Goal: Information Seeking & Learning: Check status

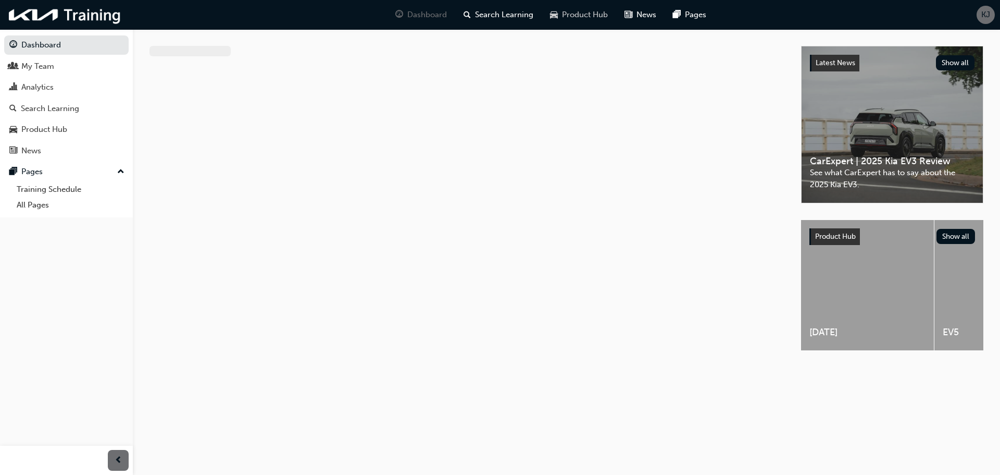
click at [595, 15] on span "Product Hub" at bounding box center [585, 15] width 46 height 12
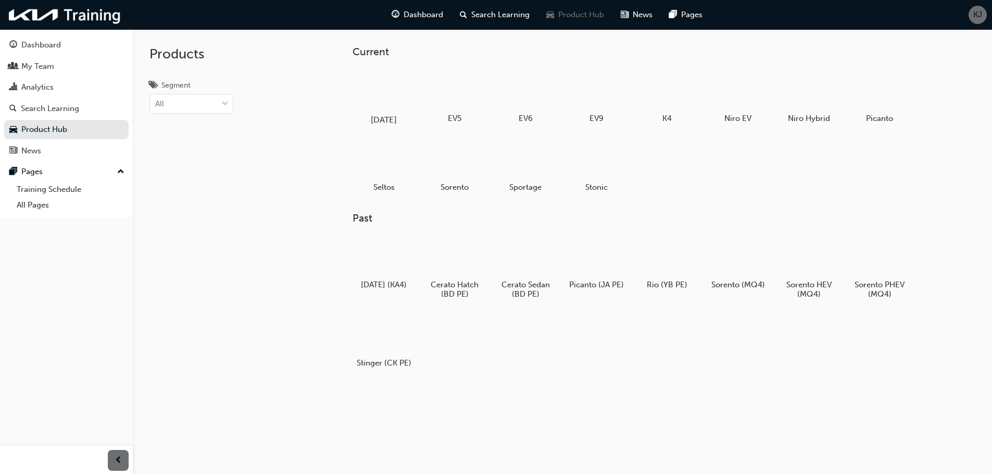
click at [398, 97] on div at bounding box center [384, 90] width 58 height 42
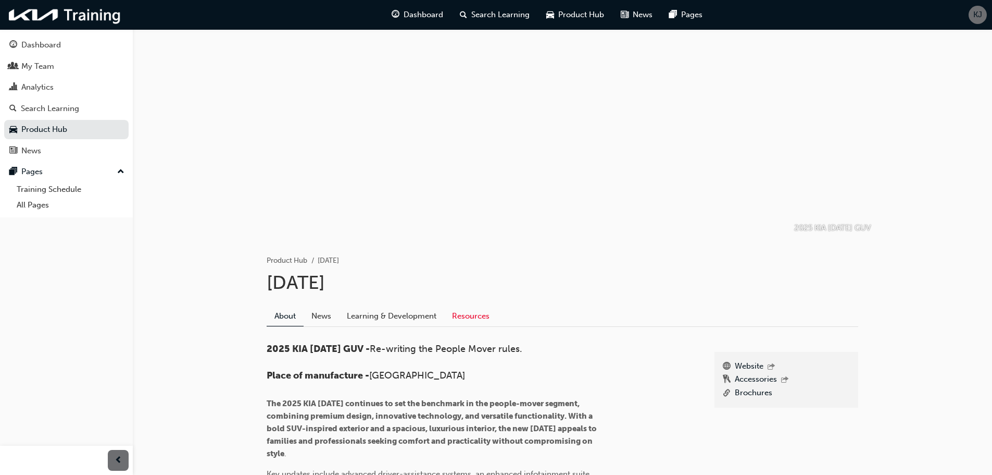
click at [479, 314] on link "Resources" at bounding box center [470, 316] width 53 height 20
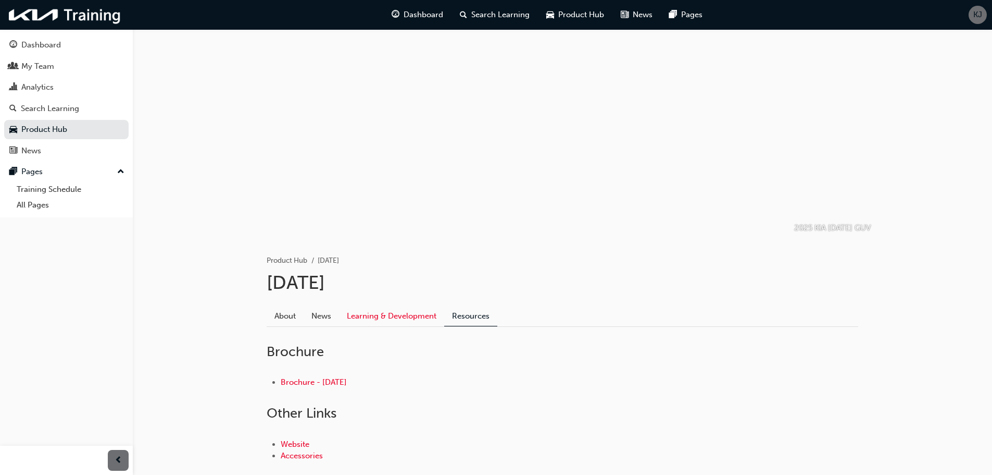
click at [415, 313] on link "Learning & Development" at bounding box center [391, 316] width 105 height 20
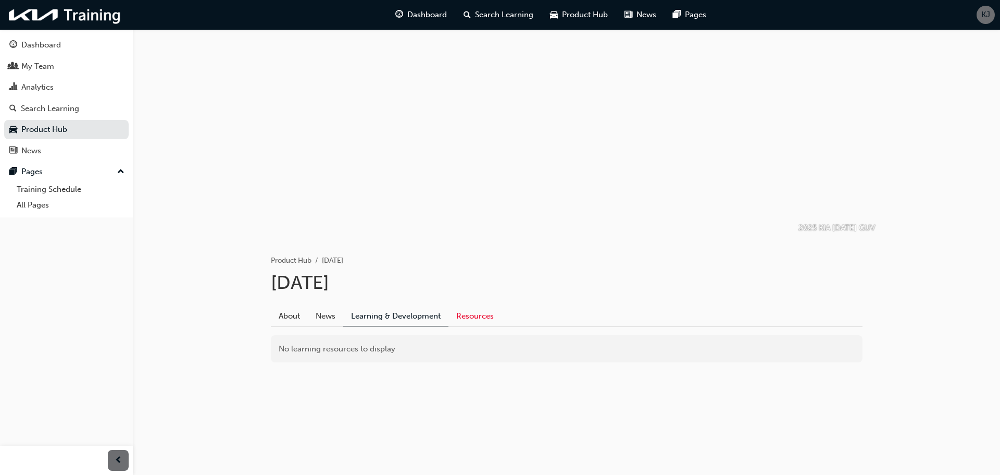
click at [466, 309] on link "Resources" at bounding box center [475, 316] width 53 height 20
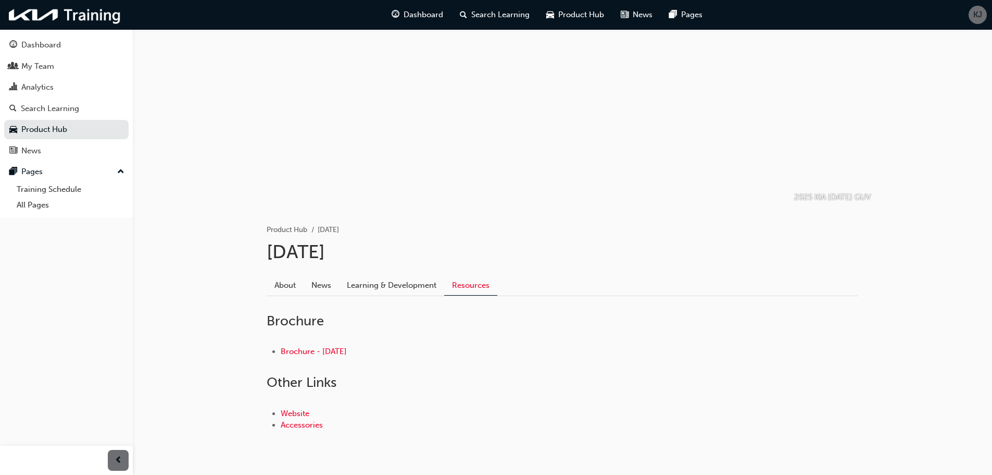
scroll to position [63, 0]
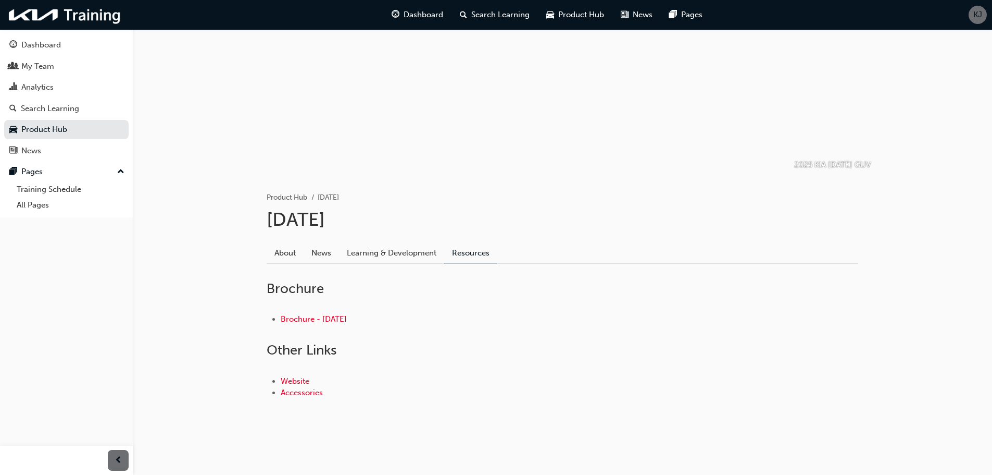
click at [319, 256] on link "News" at bounding box center [321, 253] width 35 height 20
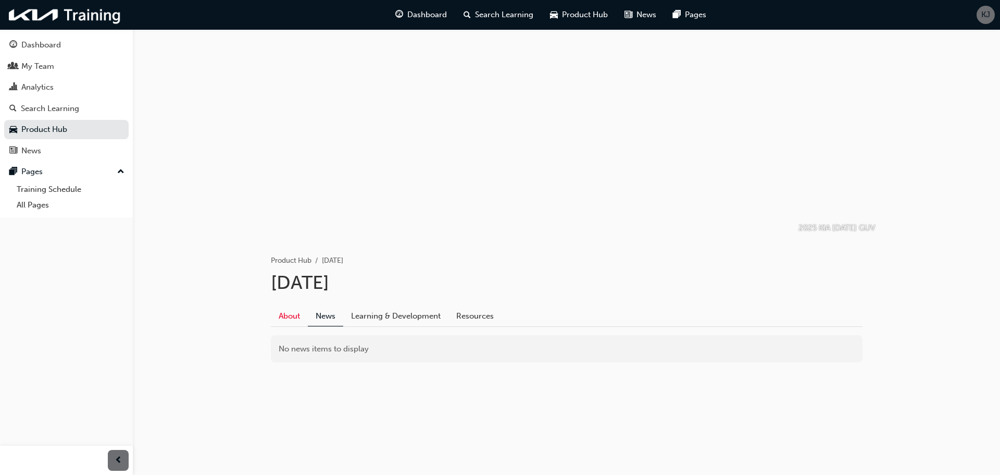
click at [282, 315] on link "About" at bounding box center [289, 316] width 37 height 20
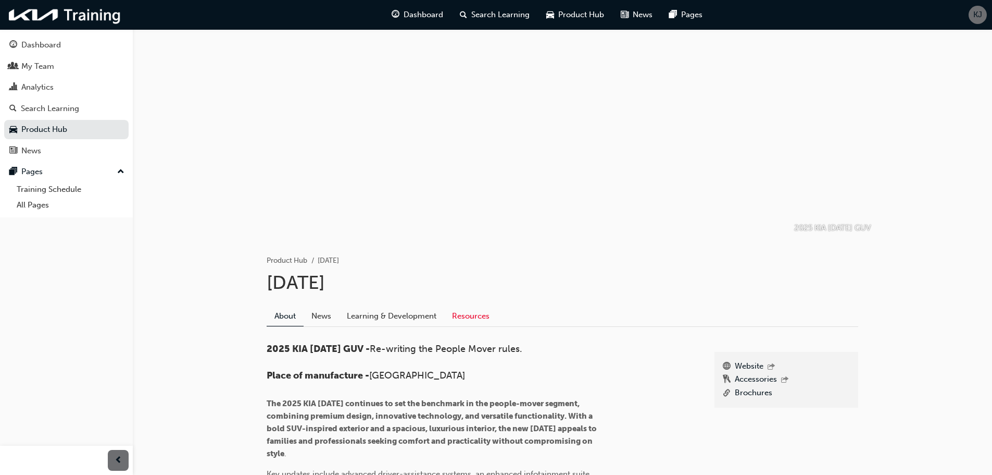
click at [446, 316] on link "Resources" at bounding box center [470, 316] width 53 height 20
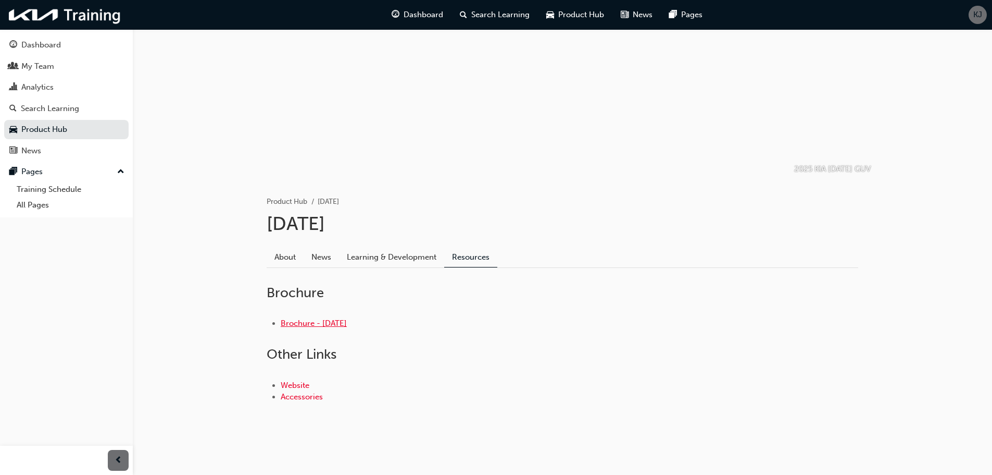
scroll to position [63, 0]
click at [347, 316] on link "Brochure - [DATE]" at bounding box center [314, 318] width 66 height 9
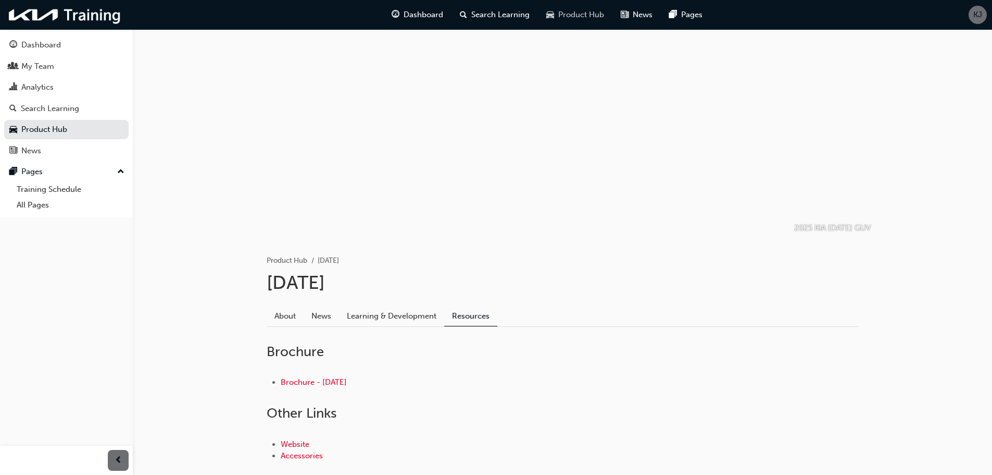
click at [588, 15] on span "Product Hub" at bounding box center [581, 15] width 46 height 12
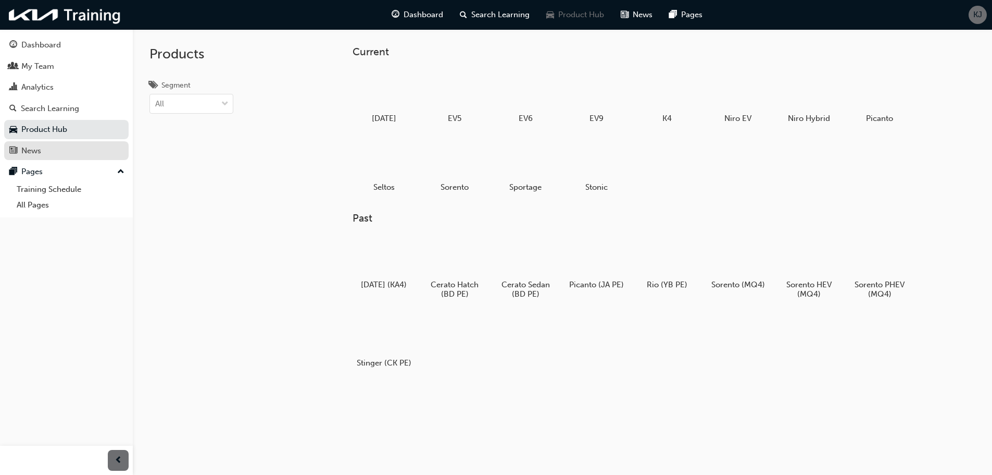
click at [90, 150] on div "News" at bounding box center [66, 150] width 114 height 13
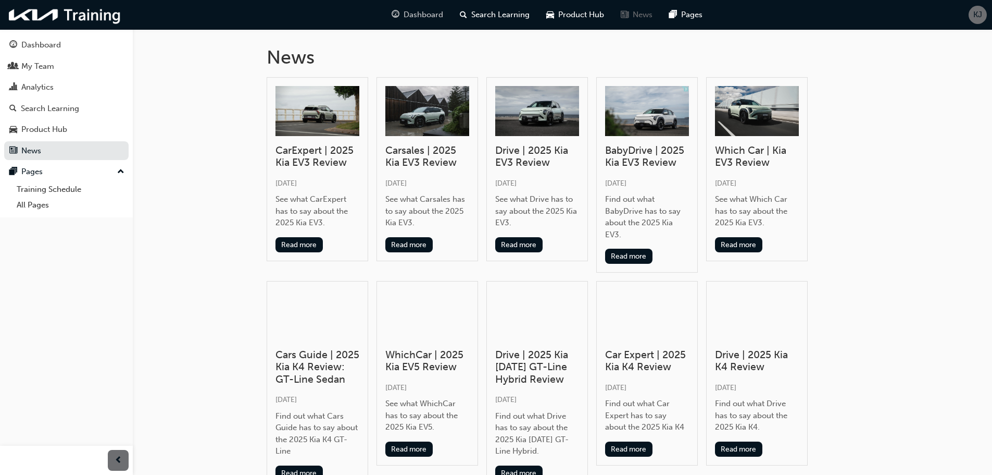
click at [430, 19] on span "Dashboard" at bounding box center [424, 15] width 40 height 12
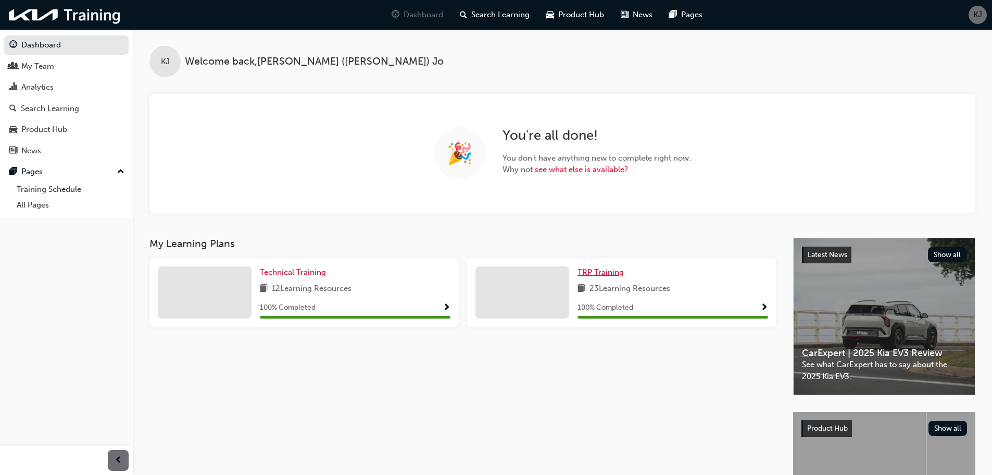
click at [595, 272] on span "TRP Training" at bounding box center [601, 271] width 46 height 9
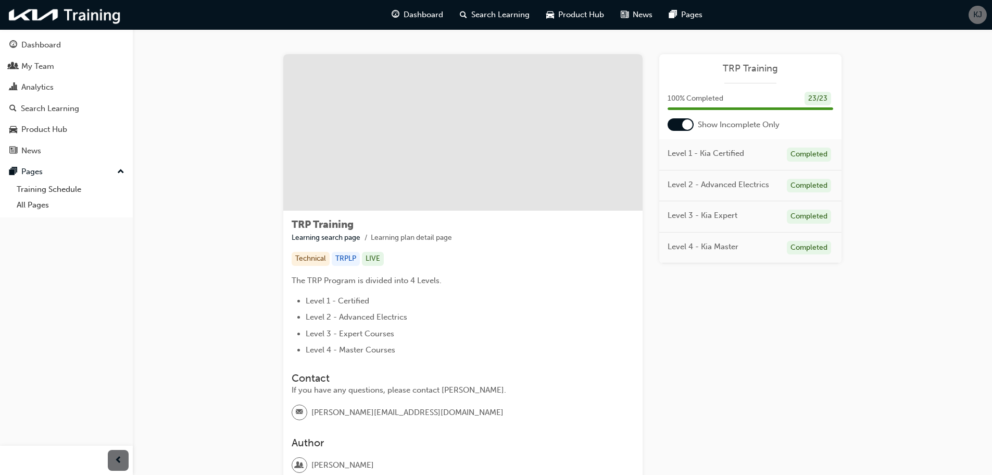
click at [700, 154] on span "Level 1 - Kia Certified" at bounding box center [706, 153] width 77 height 12
click at [792, 156] on div "Completed" at bounding box center [809, 154] width 44 height 14
click at [57, 83] on div "Analytics" at bounding box center [66, 87] width 114 height 13
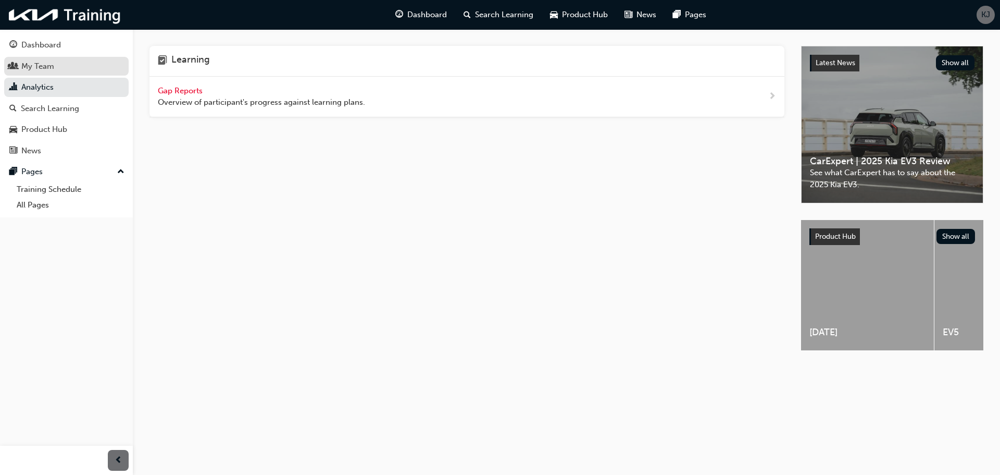
click at [59, 71] on div "My Team" at bounding box center [66, 66] width 114 height 13
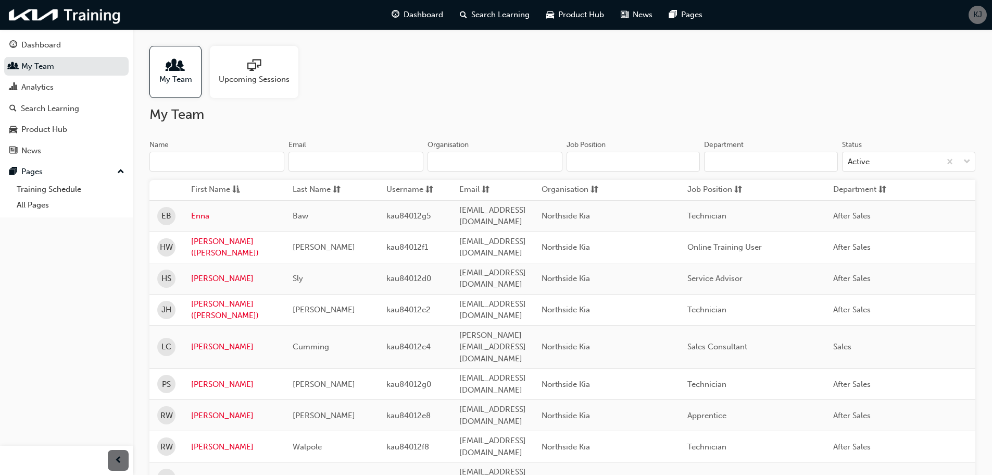
click at [257, 92] on div "Upcoming Sessions" at bounding box center [254, 72] width 89 height 52
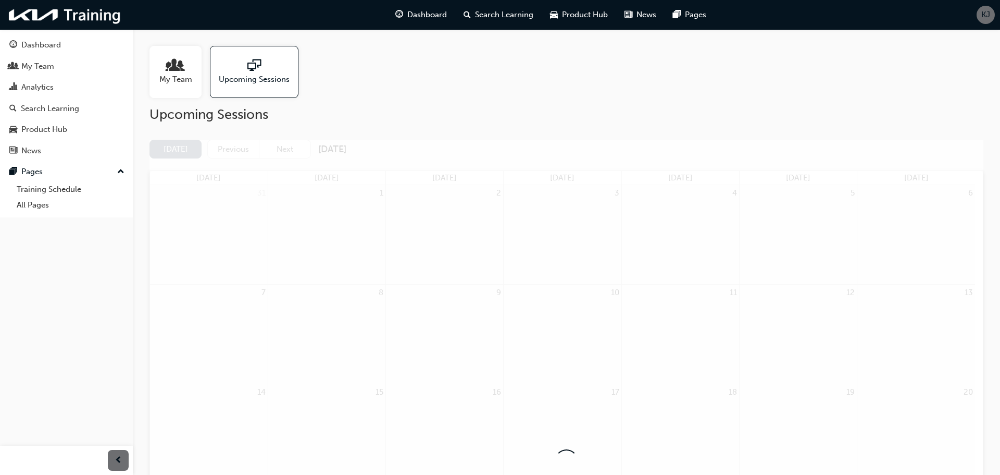
click at [182, 83] on span "My Team" at bounding box center [175, 79] width 33 height 12
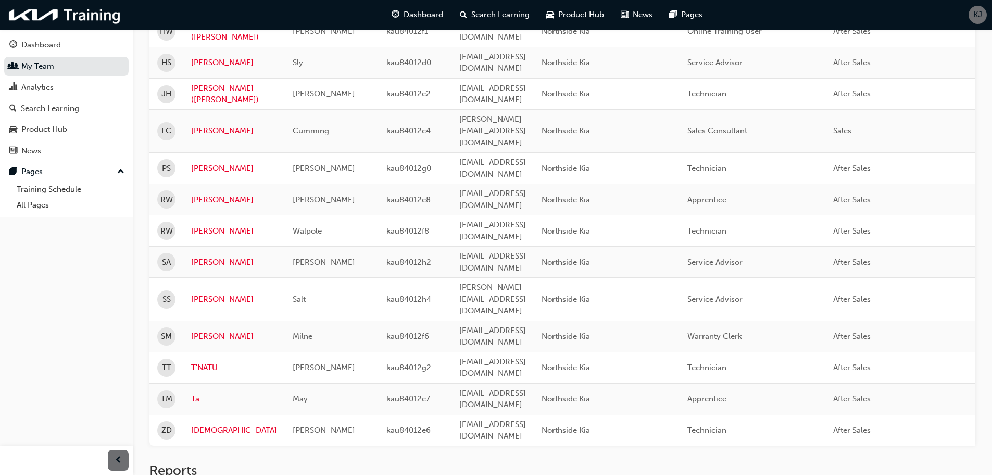
scroll to position [216, 0]
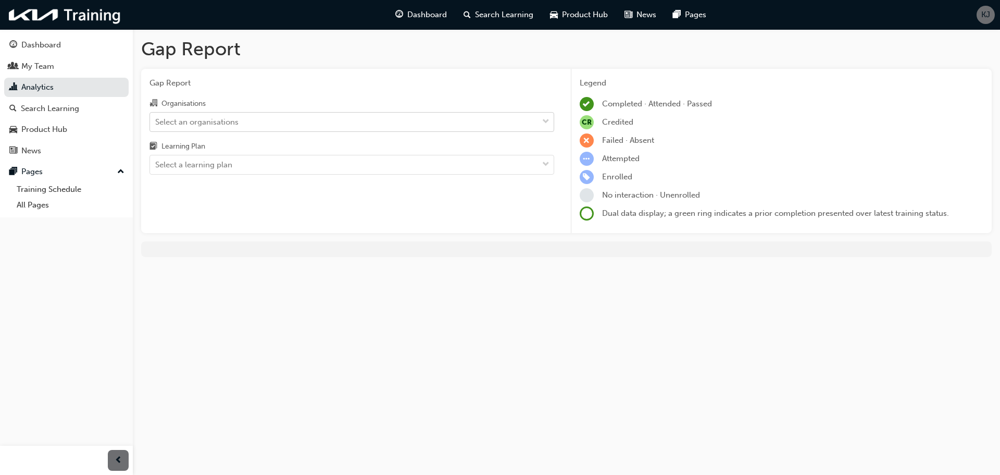
click at [448, 127] on div "Select an organisations" at bounding box center [344, 122] width 388 height 18
click at [156, 126] on input "Organisations Select an organisations" at bounding box center [155, 121] width 1 height 9
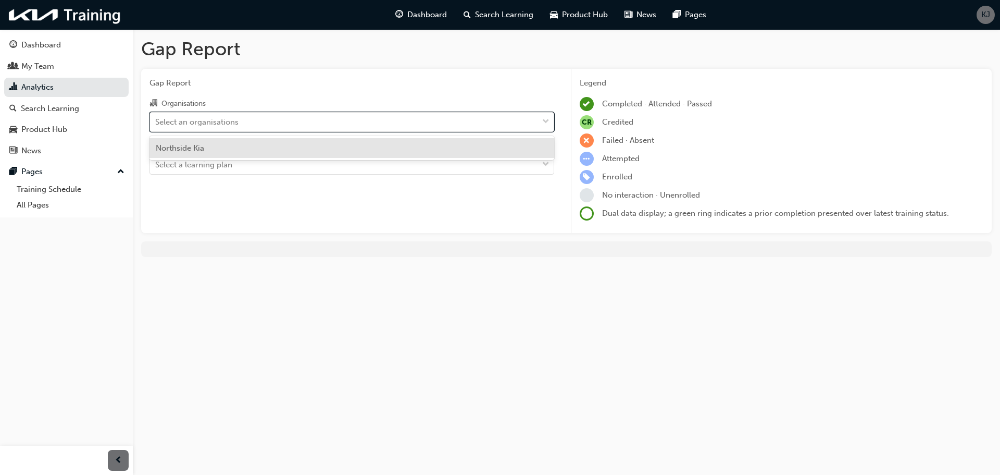
click at [350, 141] on div "Northside Kia" at bounding box center [352, 148] width 405 height 20
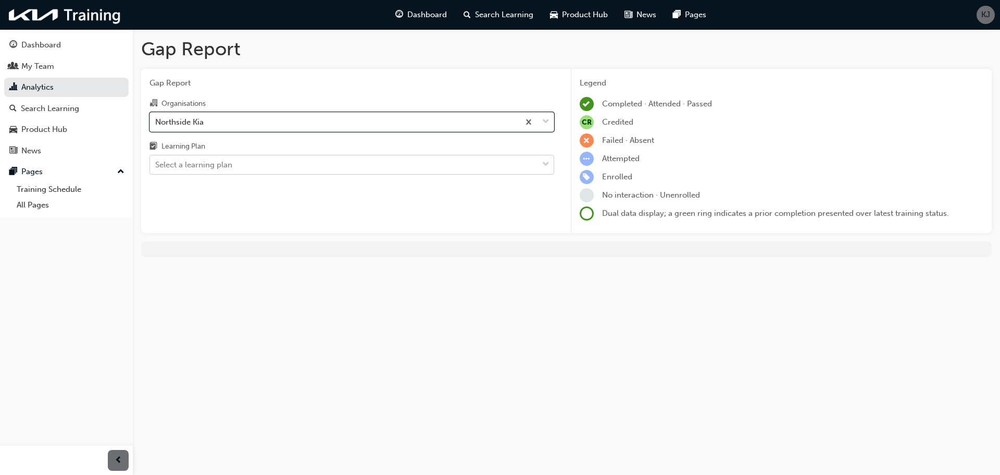
click at [299, 163] on div "Select a learning plan" at bounding box center [344, 165] width 388 height 18
click at [156, 163] on input "Learning Plan Select a learning plan" at bounding box center [155, 164] width 1 height 9
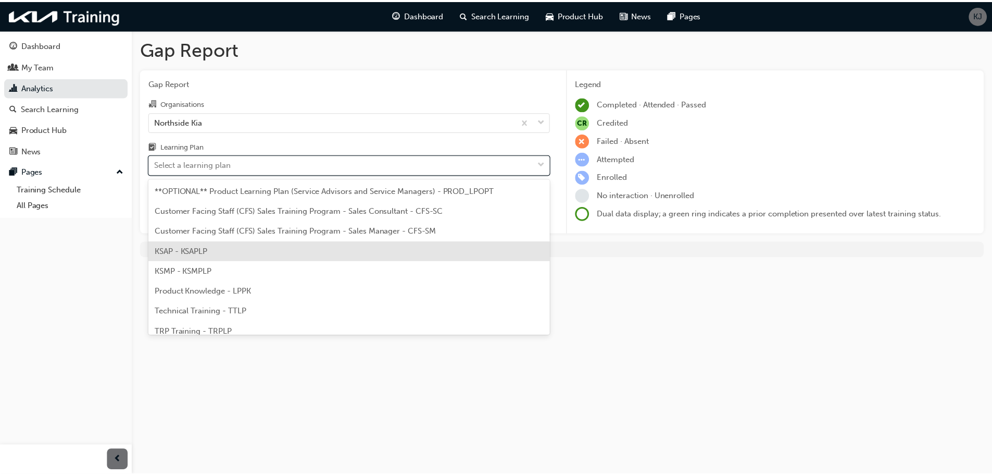
scroll to position [29, 0]
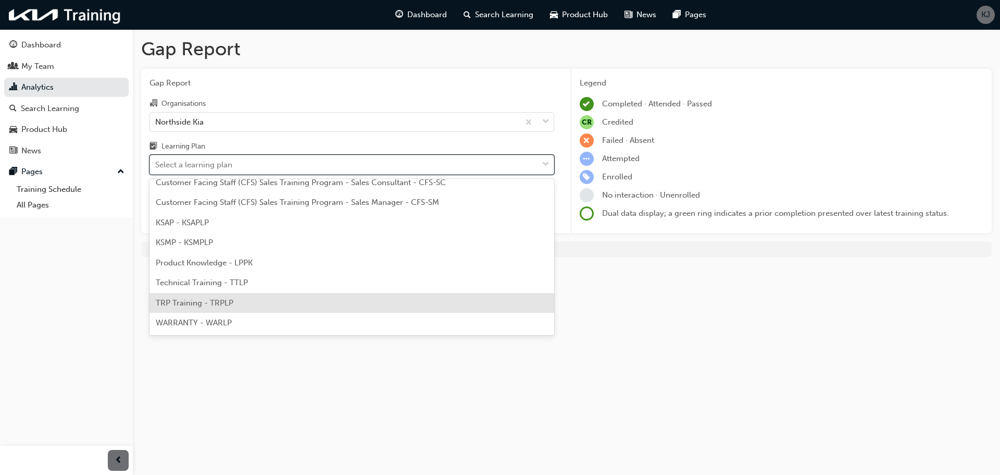
click at [241, 302] on div "TRP Training - TRPLP" at bounding box center [352, 303] width 405 height 20
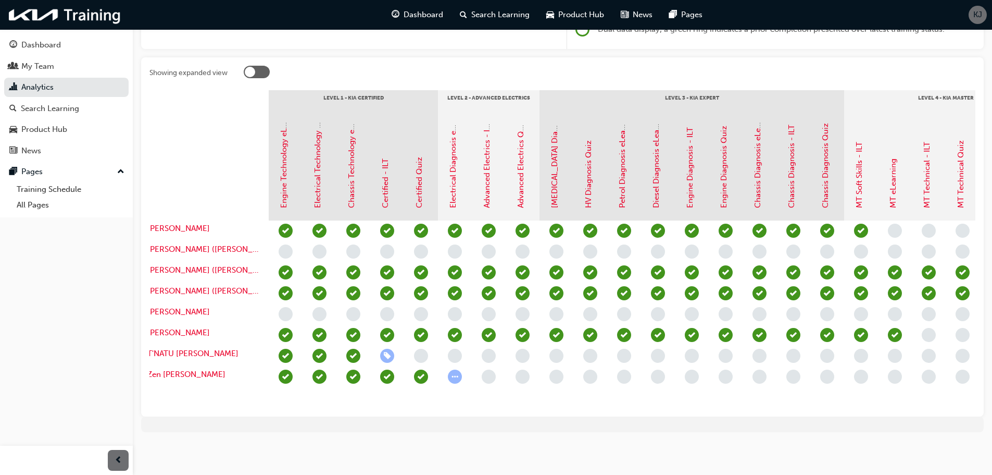
scroll to position [0, 10]
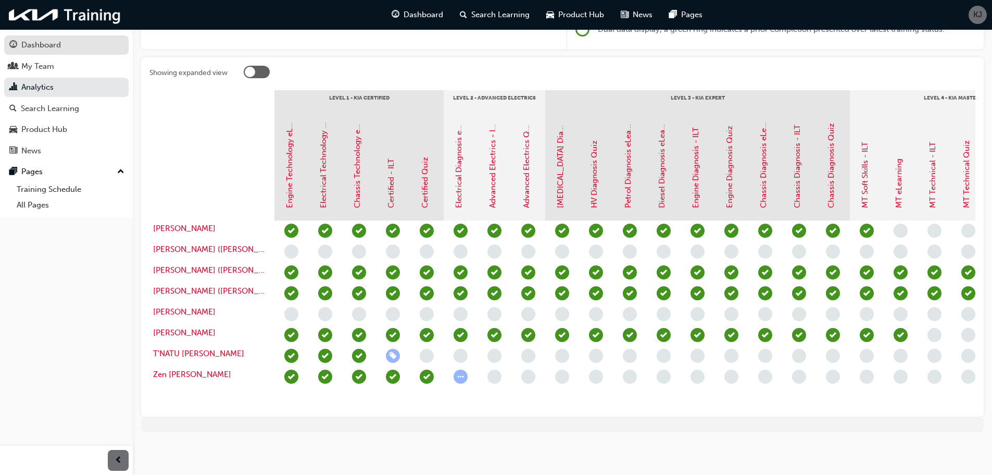
click at [61, 44] on div "Dashboard" at bounding box center [66, 45] width 114 height 13
